Goal: Task Accomplishment & Management: Manage account settings

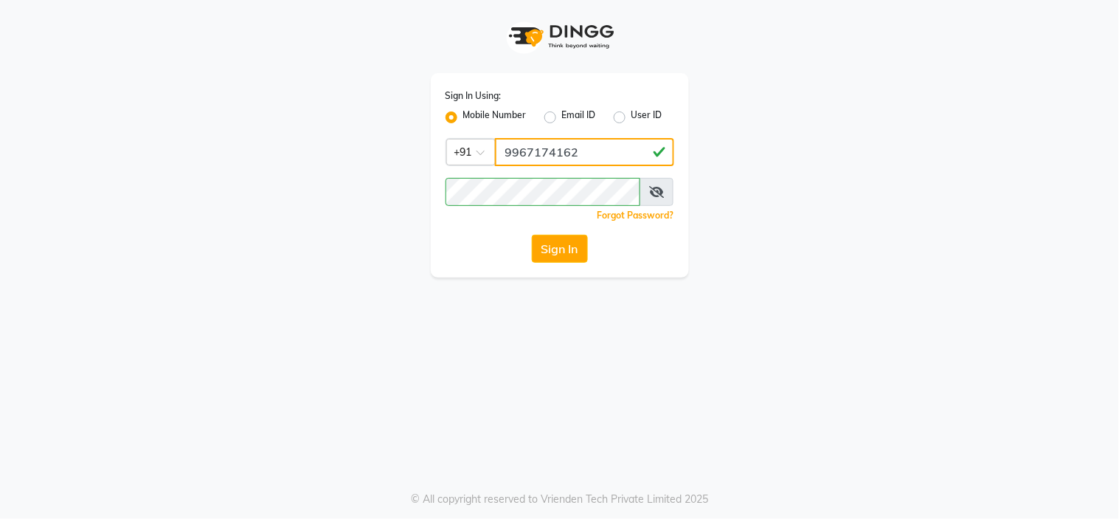
click at [567, 148] on input "9967174162" at bounding box center [584, 152] width 179 height 28
click at [580, 146] on input "9967174162" at bounding box center [584, 152] width 179 height 28
type input "9967174162"
click at [463, 231] on div "Sign In Using: Mobile Number Email ID User ID Country Code × [PHONE_NUMBER] Rem…" at bounding box center [560, 175] width 258 height 204
click at [553, 238] on button "Sign In" at bounding box center [560, 249] width 56 height 28
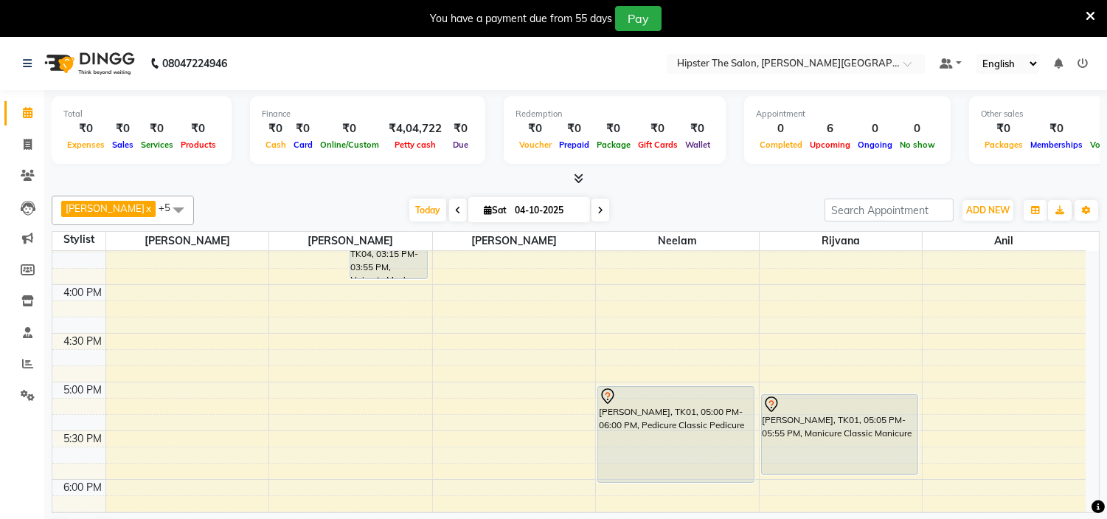
scroll to position [735, 0]
